Goal: Information Seeking & Learning: Find specific fact

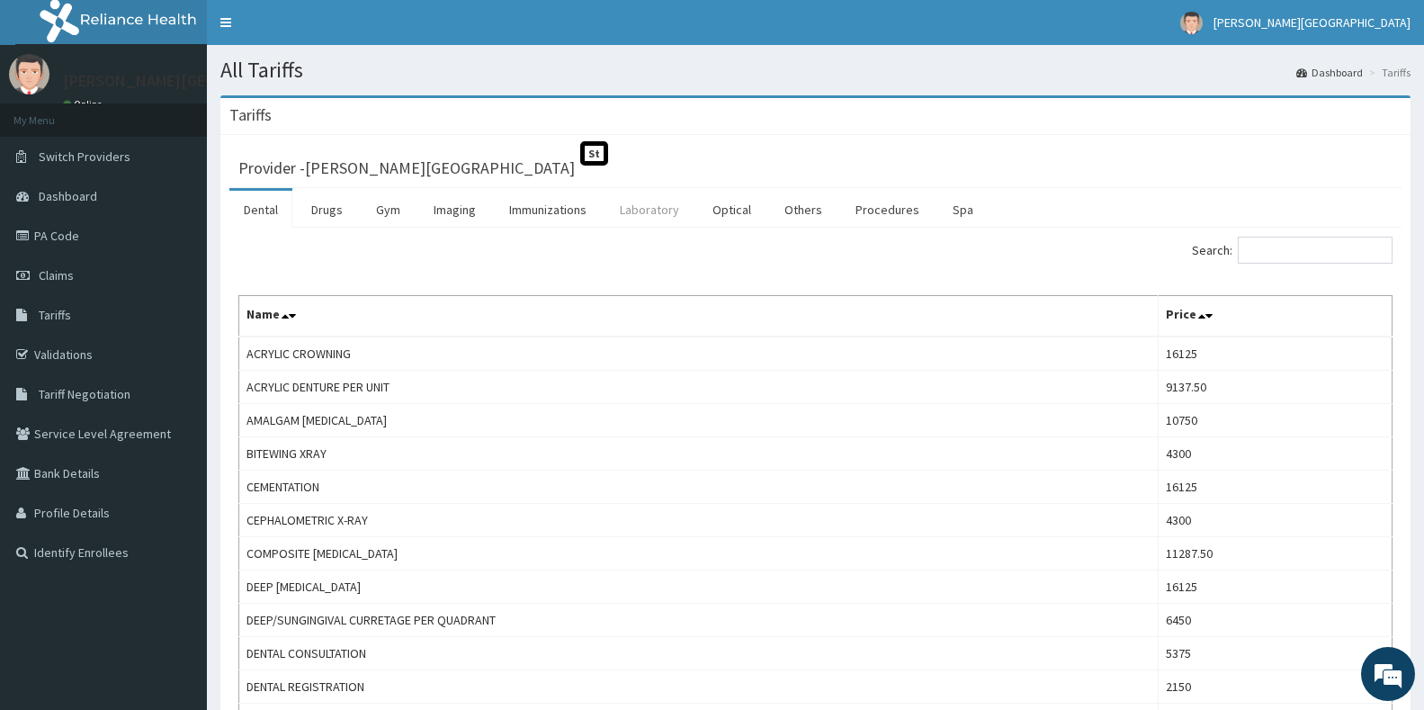
click at [648, 207] on link "Laboratory" at bounding box center [649, 210] width 88 height 38
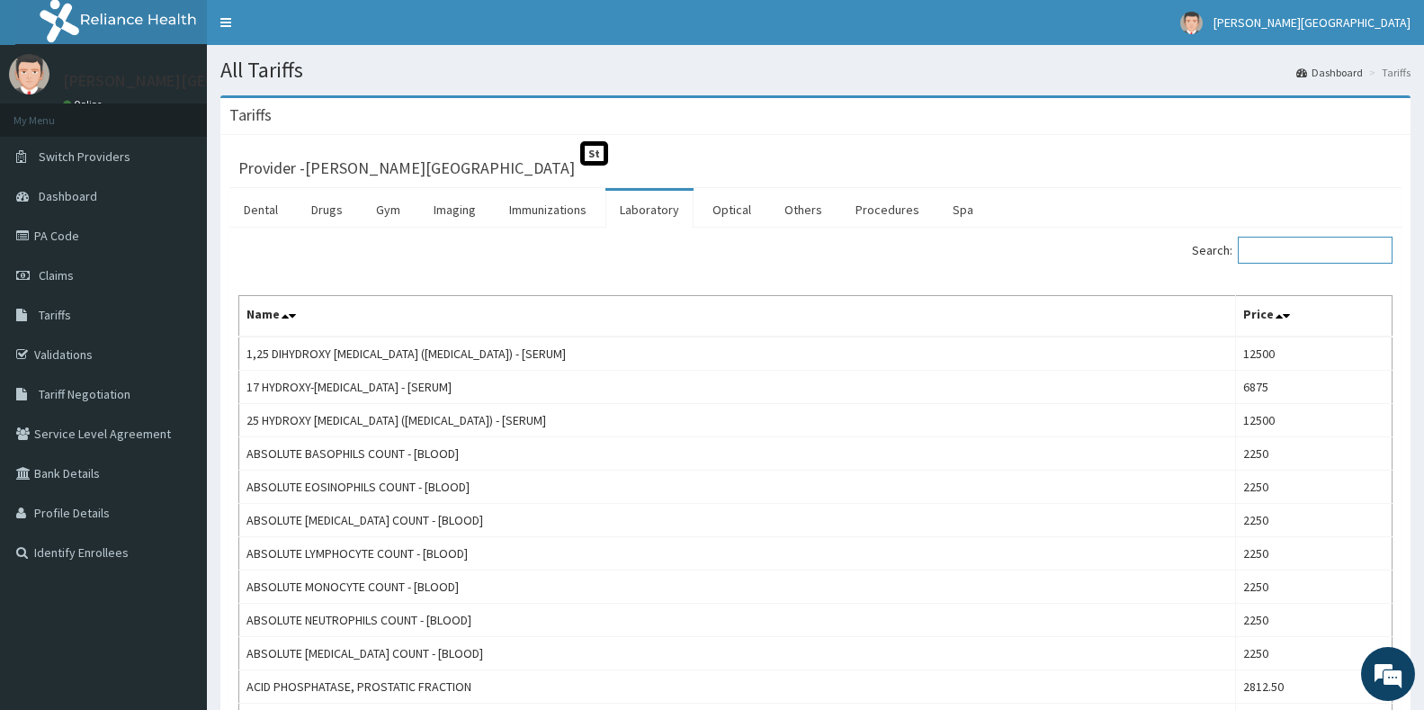
click at [1278, 263] on input "Search:" at bounding box center [1315, 250] width 155 height 27
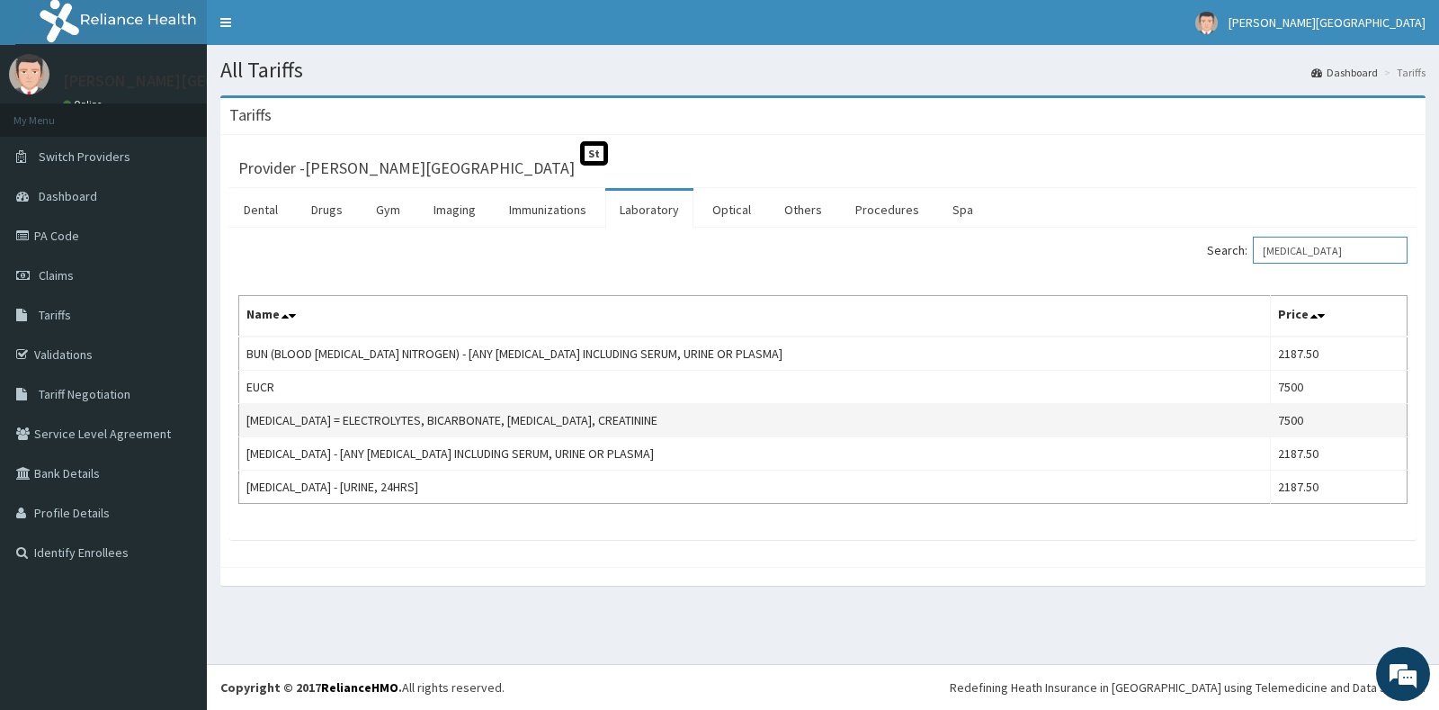
type input "[MEDICAL_DATA]"
drag, startPoint x: 1293, startPoint y: 423, endPoint x: 1254, endPoint y: 420, distance: 39.7
click at [1254, 420] on tr "[MEDICAL_DATA] = ELECTROLYTES, BICARBONATE, [MEDICAL_DATA], CREATININE 7500" at bounding box center [823, 420] width 1168 height 33
click at [997, 649] on div "All Tariffs Dashboard Tariffs [GEOGRAPHIC_DATA] Provider - [PERSON_NAME] HOSPIT…" at bounding box center [823, 354] width 1232 height 619
